Goal: Information Seeking & Learning: Check status

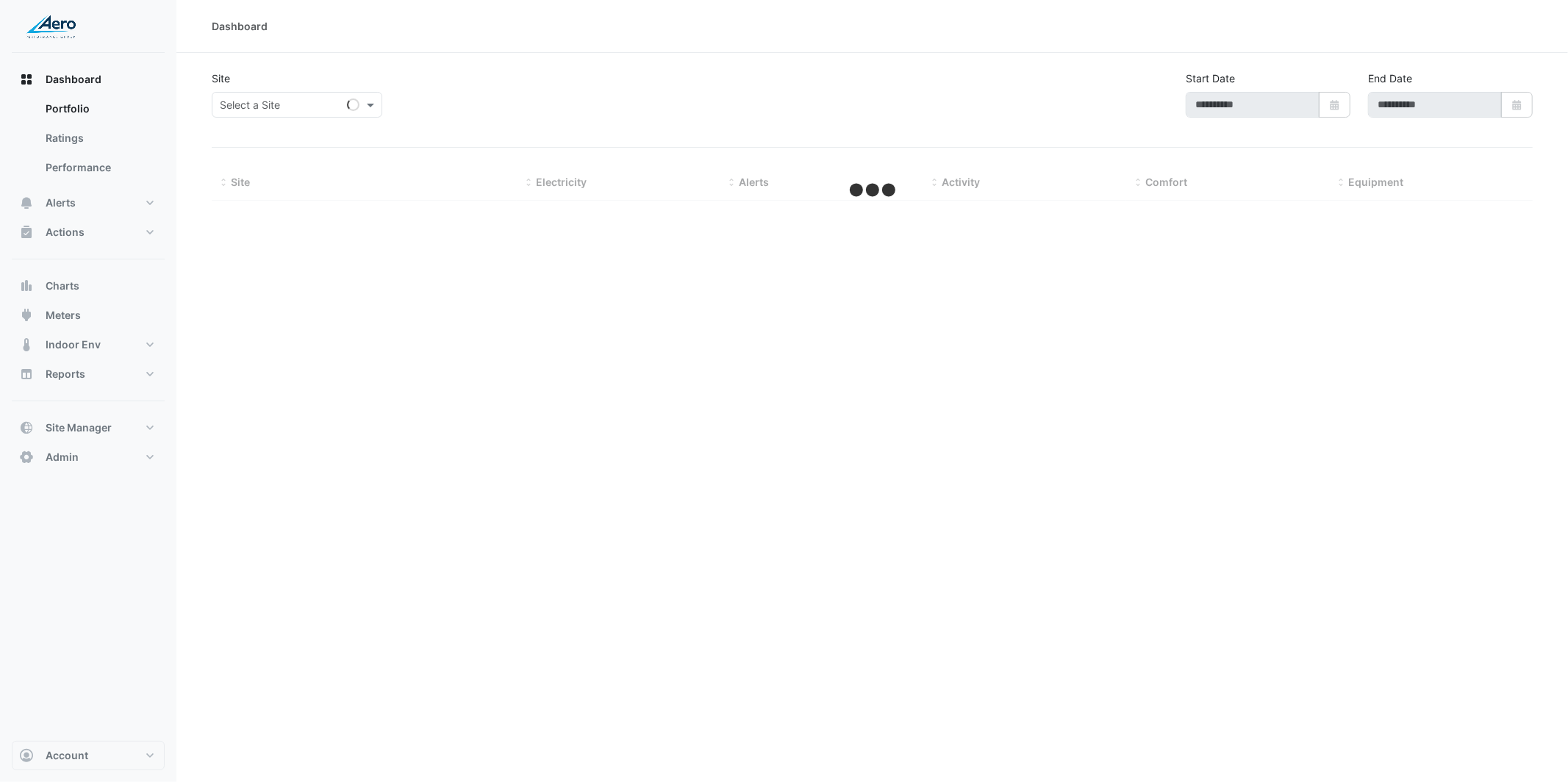
type input "**********"
select select "***"
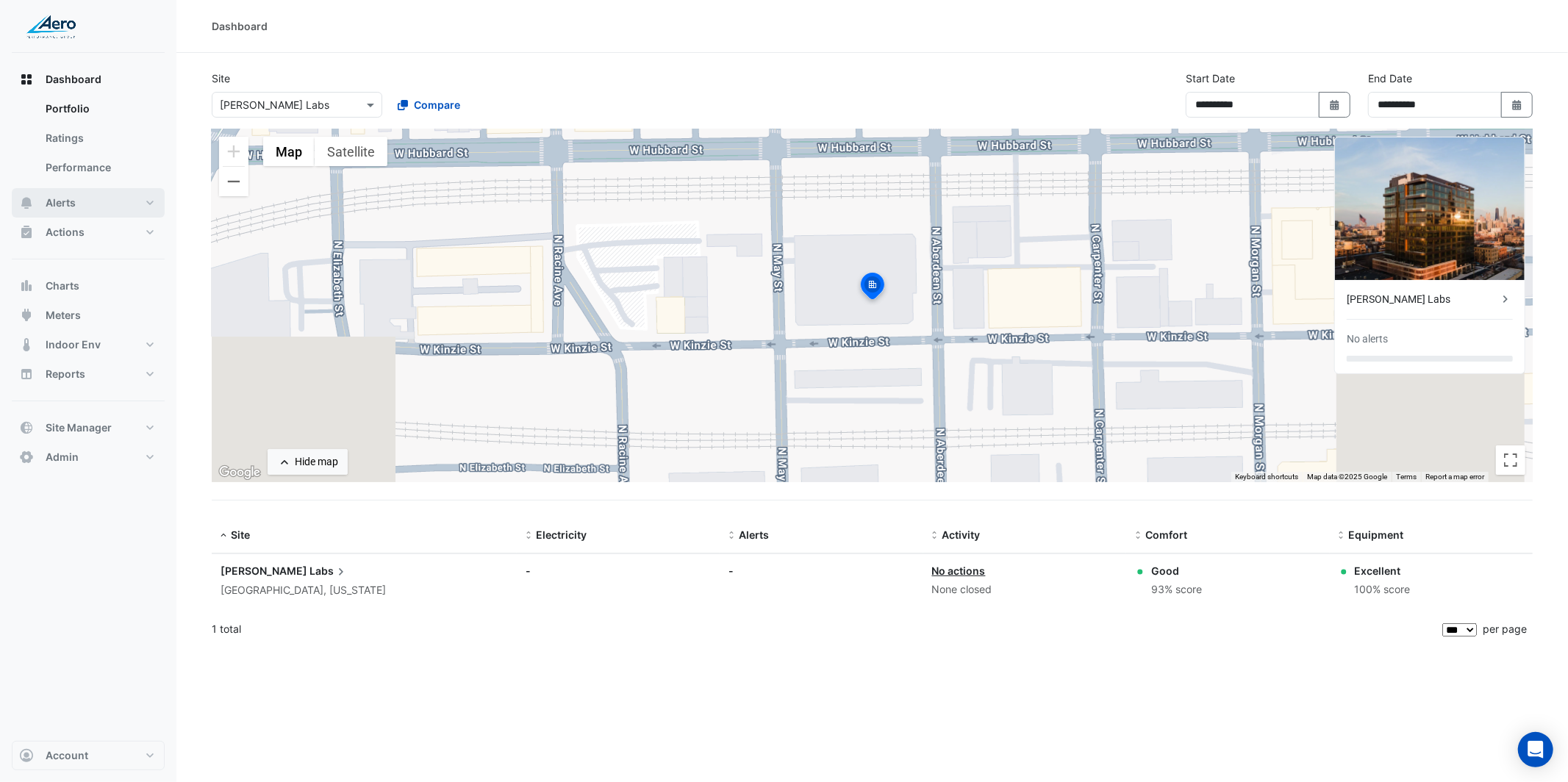
click at [94, 196] on button "Alerts" at bounding box center [88, 203] width 153 height 29
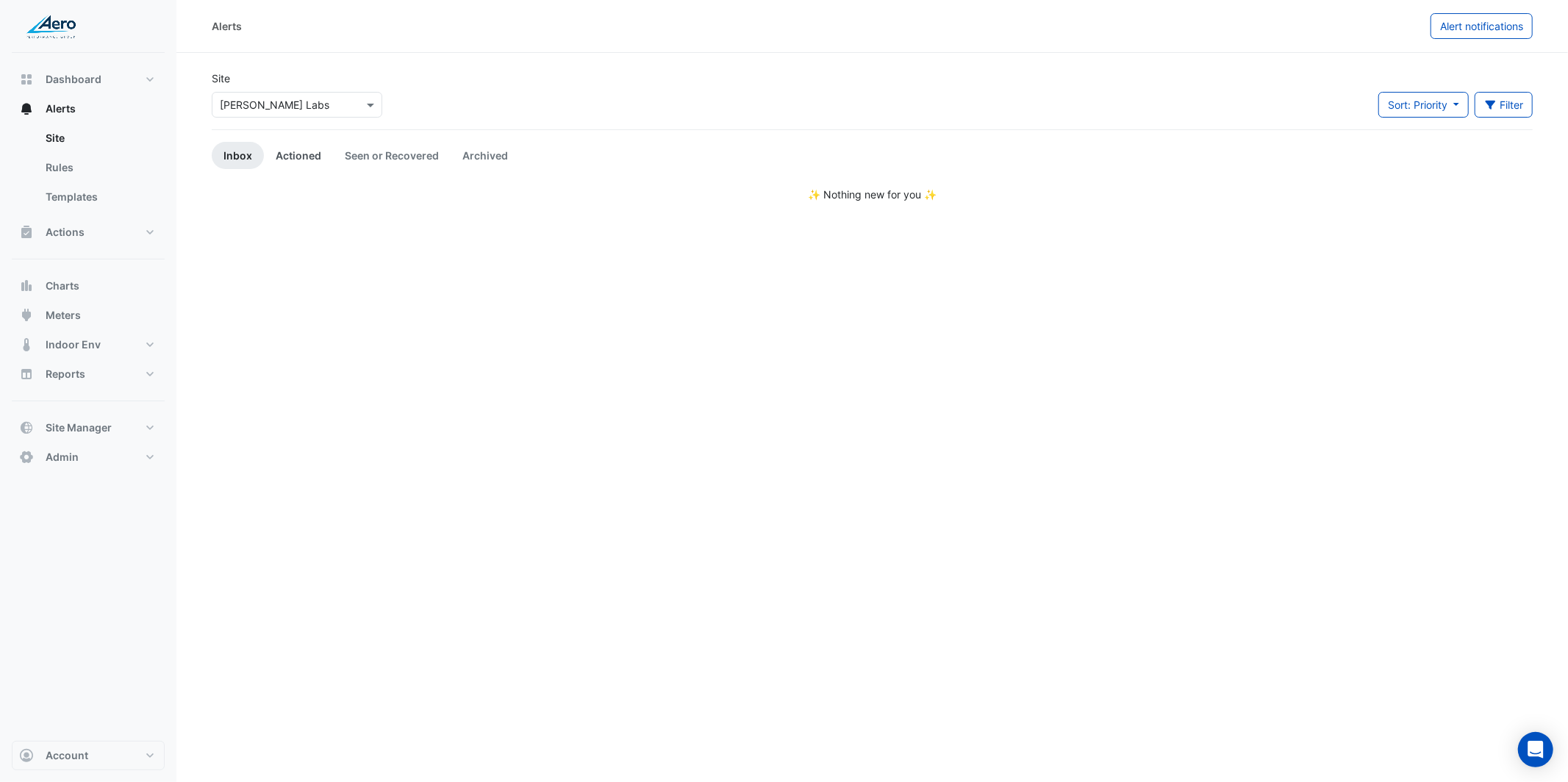
click at [304, 165] on link "Actioned" at bounding box center [299, 155] width 69 height 28
click at [379, 149] on link "Seen or Recovered" at bounding box center [392, 155] width 118 height 28
click at [498, 165] on link "Archived" at bounding box center [485, 155] width 69 height 28
click at [76, 170] on link "Rules" at bounding box center [99, 168] width 131 height 29
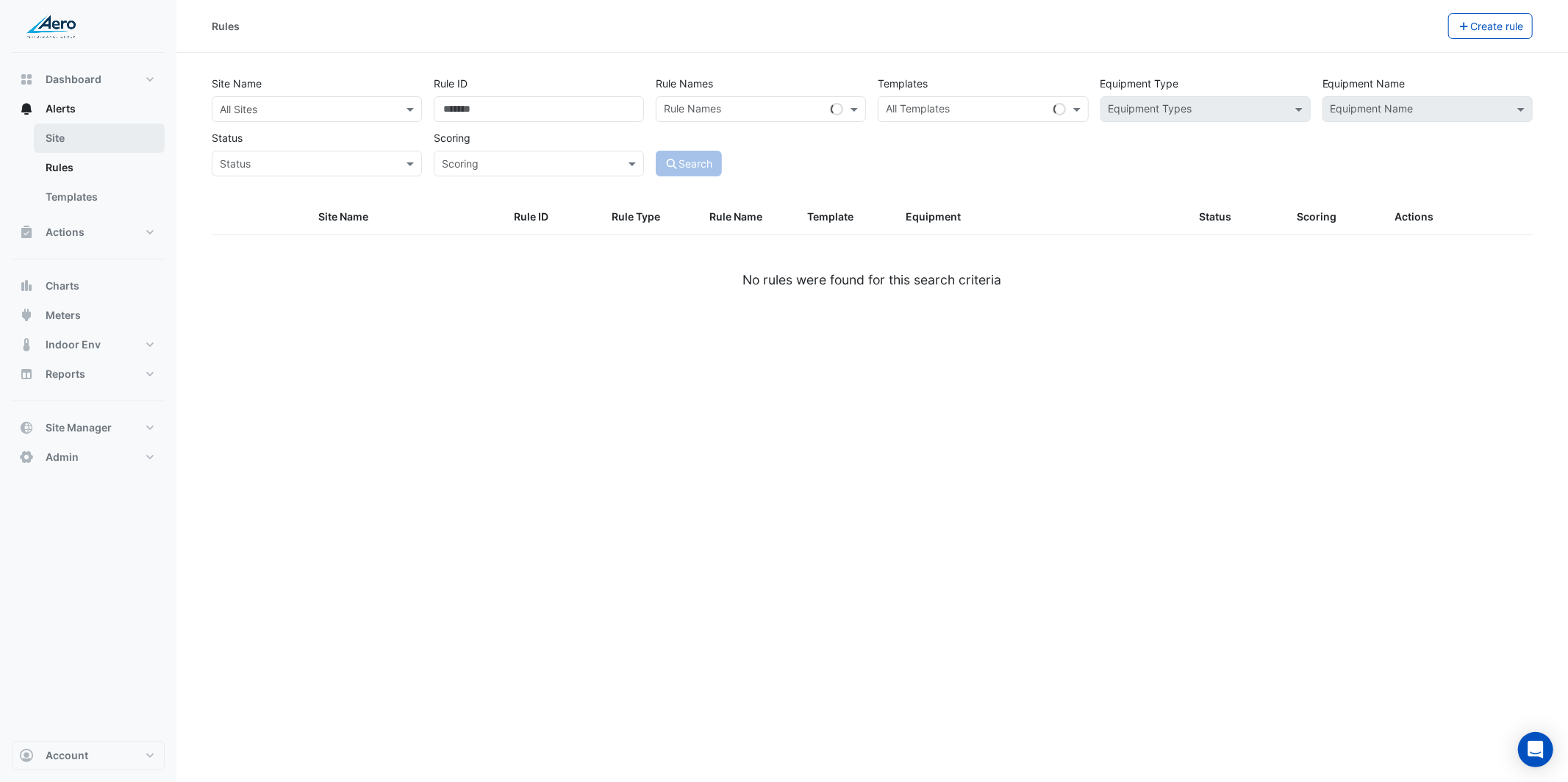
click at [71, 137] on link "Site" at bounding box center [99, 138] width 131 height 29
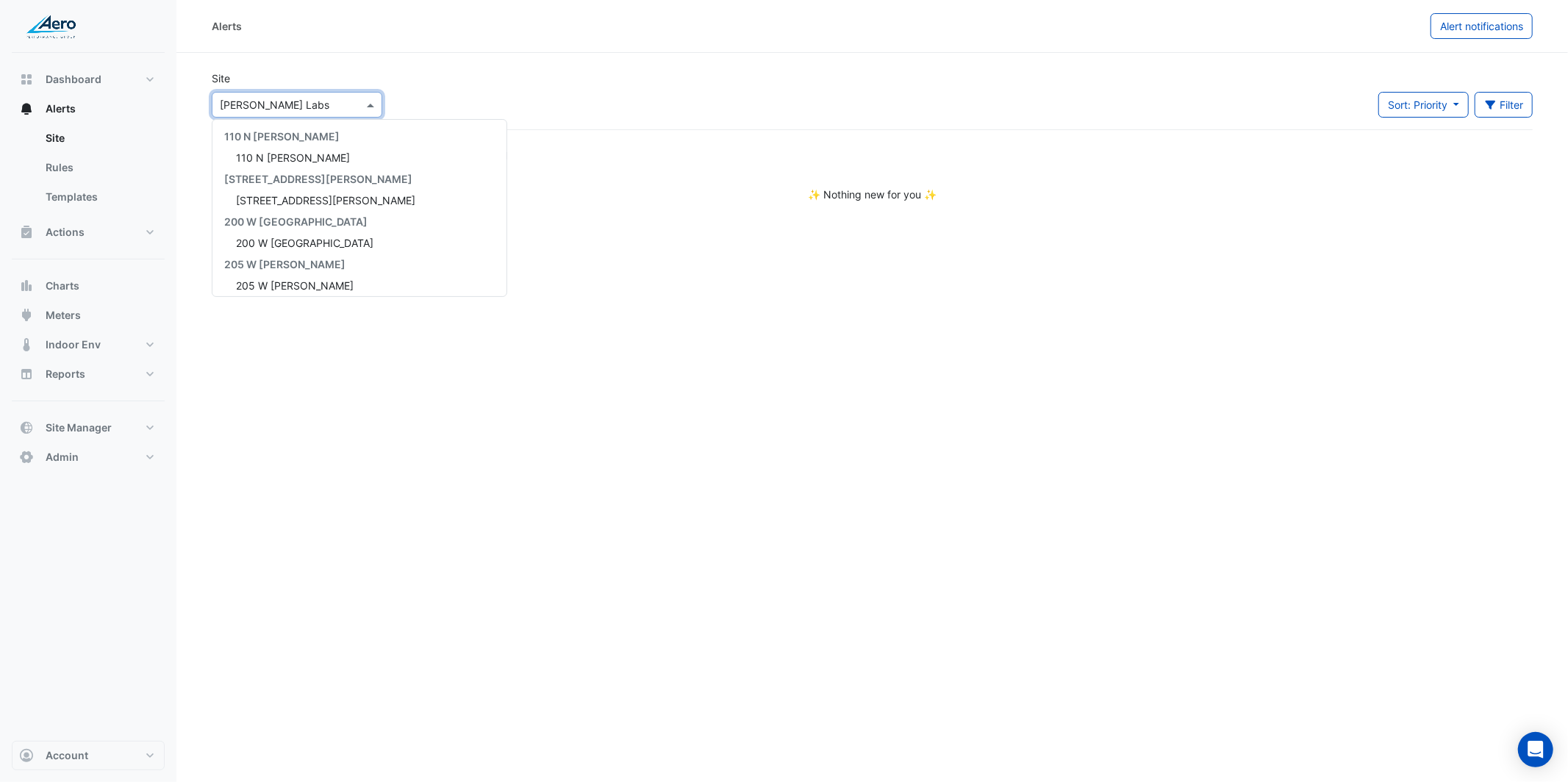
click at [318, 106] on div "Select a Site × [PERSON_NAME] Labs" at bounding box center [287, 105] width 151 height 15
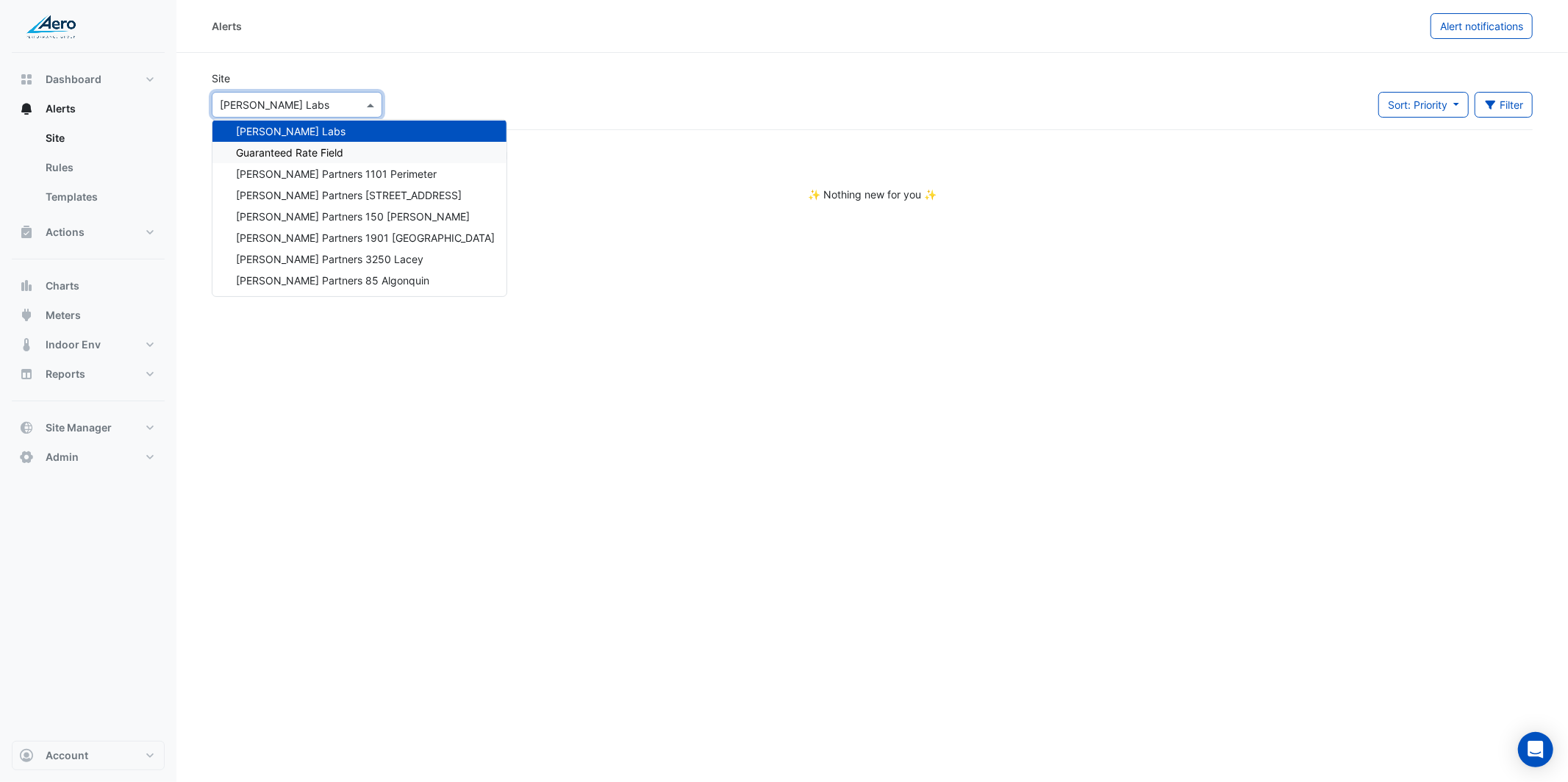
click at [306, 149] on span "Guaranteed Rate Field" at bounding box center [290, 152] width 107 height 12
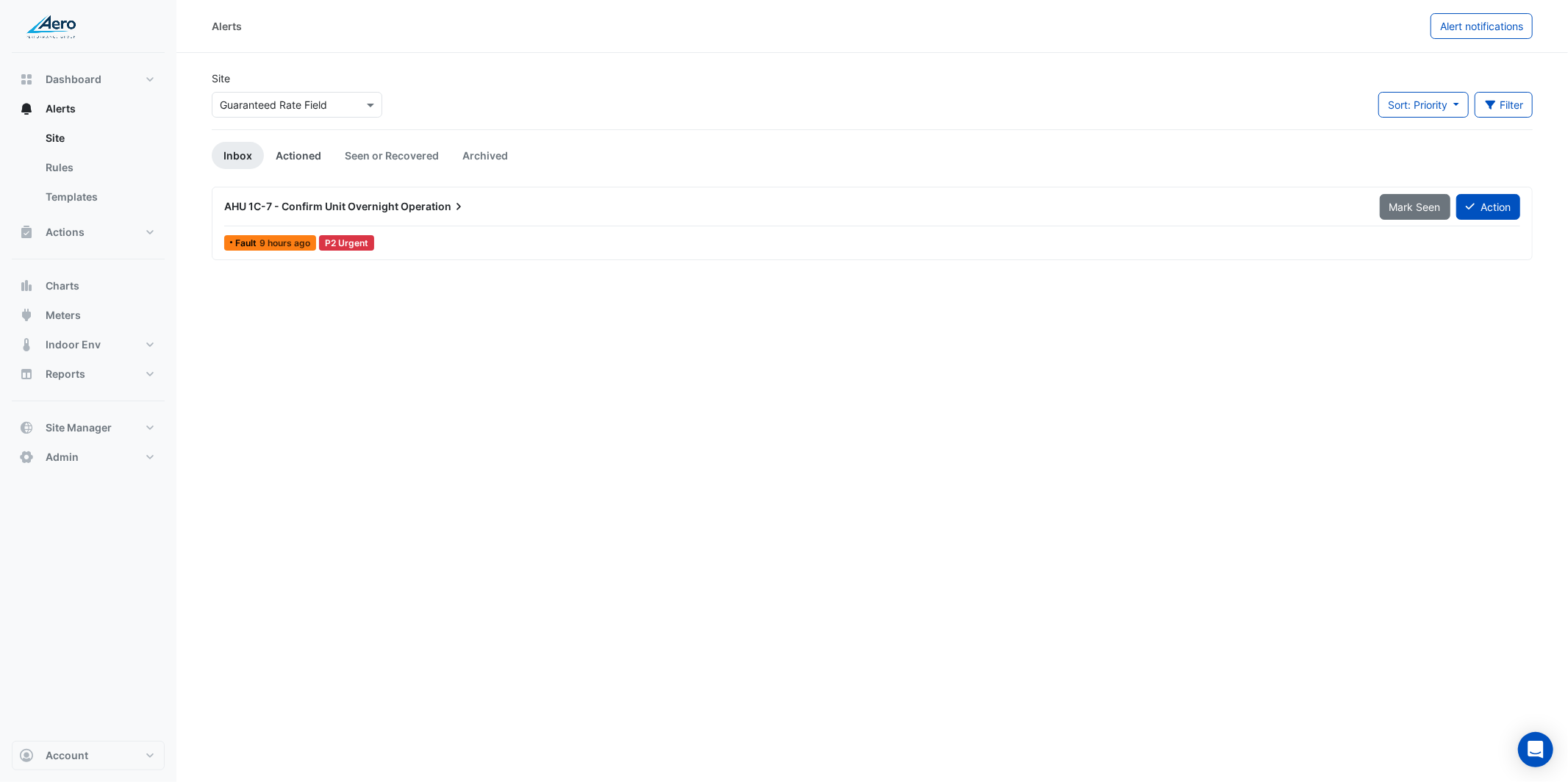
click at [306, 149] on link "Actioned" at bounding box center [299, 155] width 69 height 28
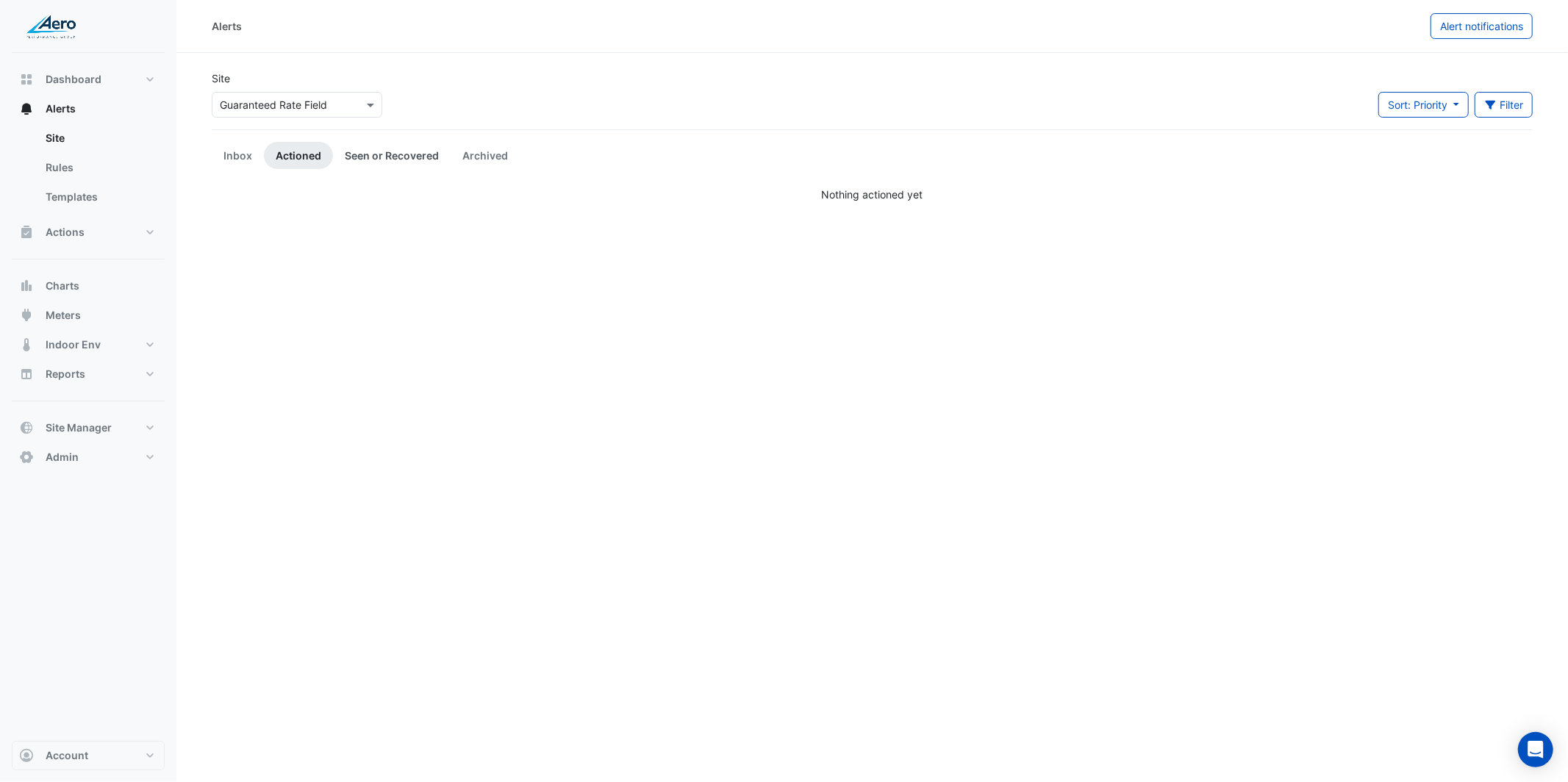
drag, startPoint x: 385, startPoint y: 155, endPoint x: 430, endPoint y: 164, distance: 45.9
click at [384, 155] on link "Seen or Recovered" at bounding box center [392, 155] width 118 height 28
click at [486, 155] on link "Archived" at bounding box center [485, 155] width 69 height 28
click at [1478, 28] on span "Alert notifications" at bounding box center [1481, 26] width 83 height 12
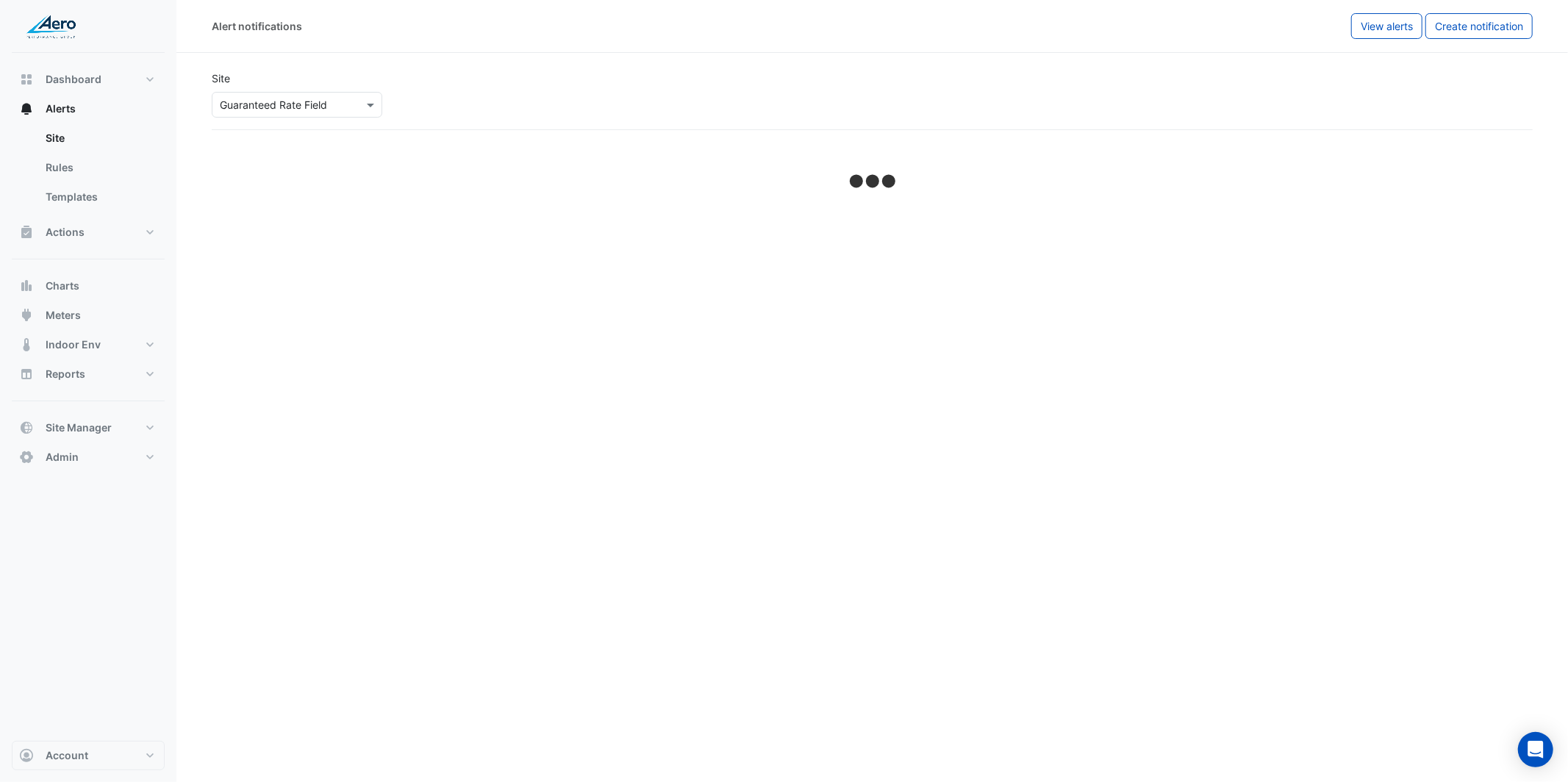
select select "******"
click at [358, 171] on div "BACER Offline" at bounding box center [856, 168] width 1264 height 15
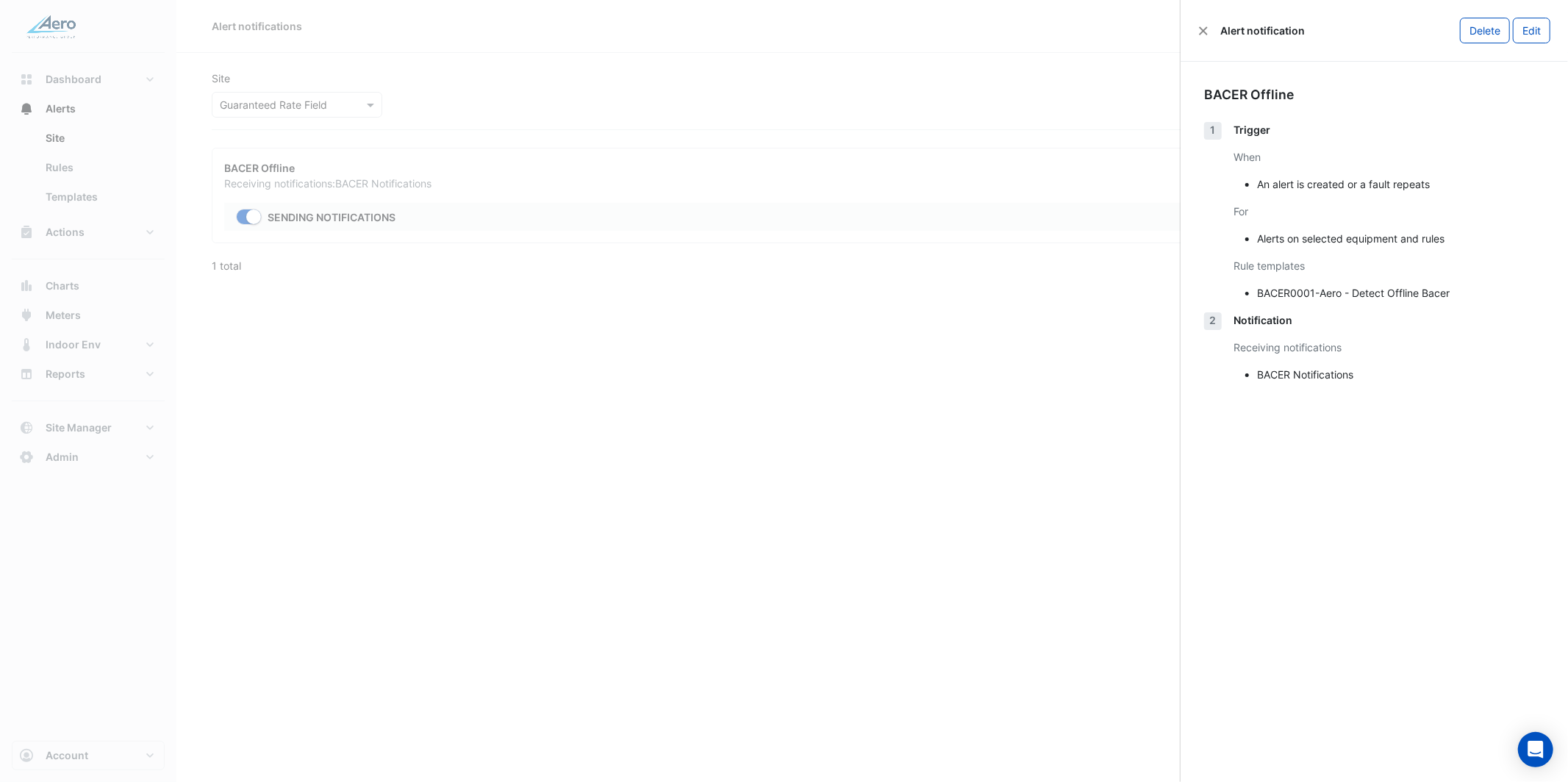
click at [676, 335] on ngb-offcanvas-backdrop at bounding box center [784, 391] width 1568 height 782
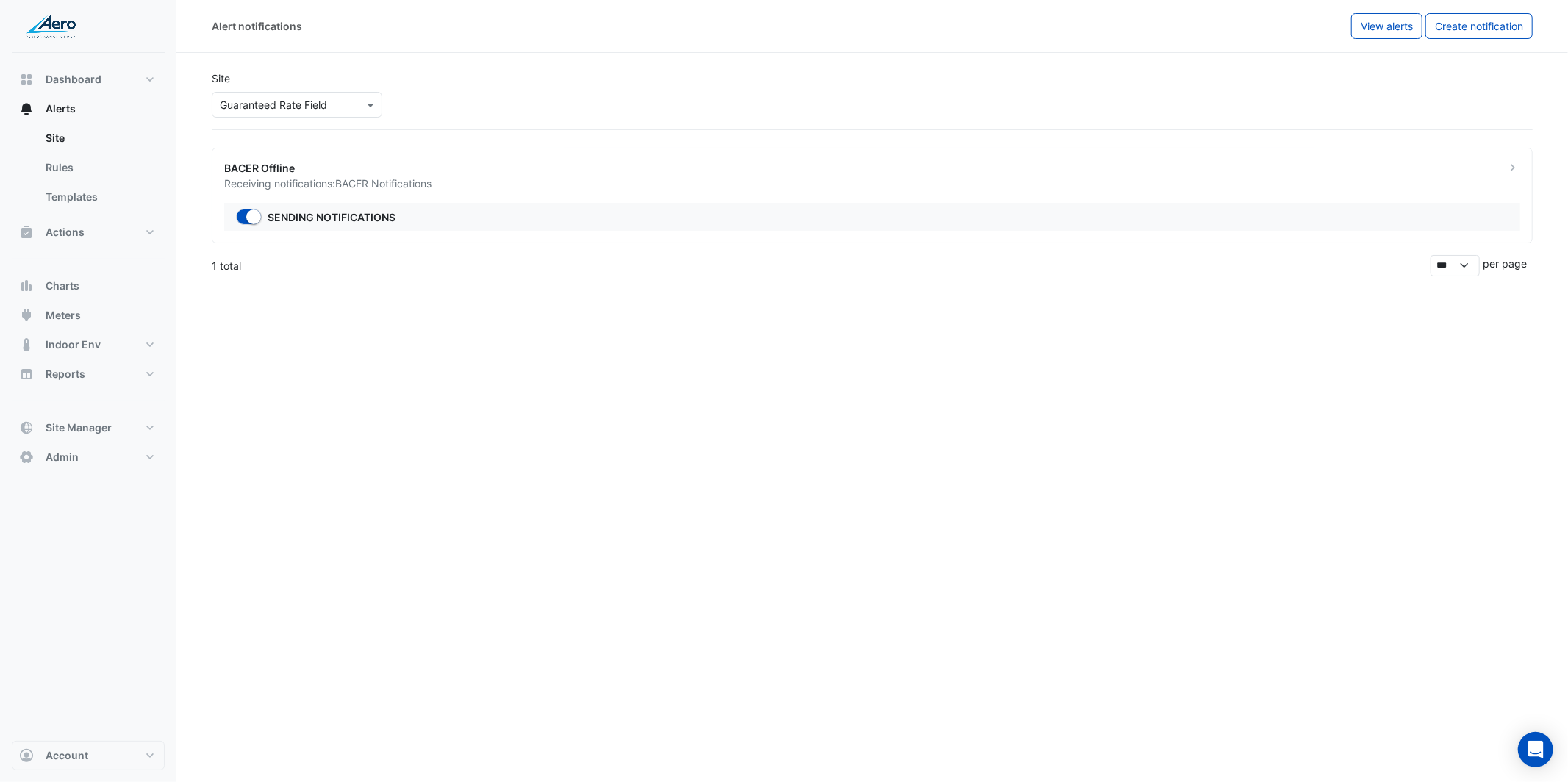
click at [1512, 171] on icon at bounding box center [1513, 167] width 15 height 15
